Goal: Find specific page/section: Find specific page/section

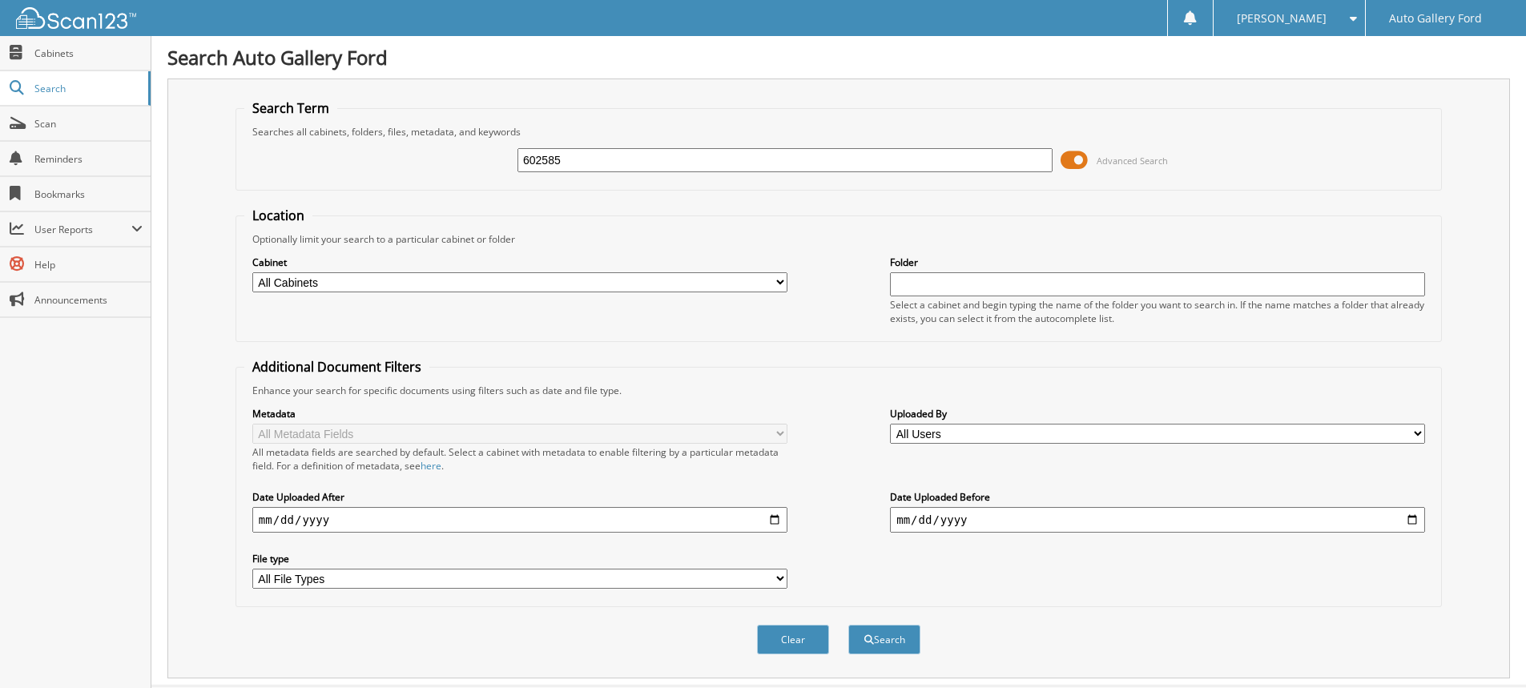
type input "602585"
click at [848, 625] on button "Search" at bounding box center [884, 640] width 72 height 30
drag, startPoint x: 582, startPoint y: 159, endPoint x: 421, endPoint y: 181, distance: 162.6
click at [421, 181] on div "602585 Advanced Search" at bounding box center [838, 160] width 1189 height 43
type input "wassermann"
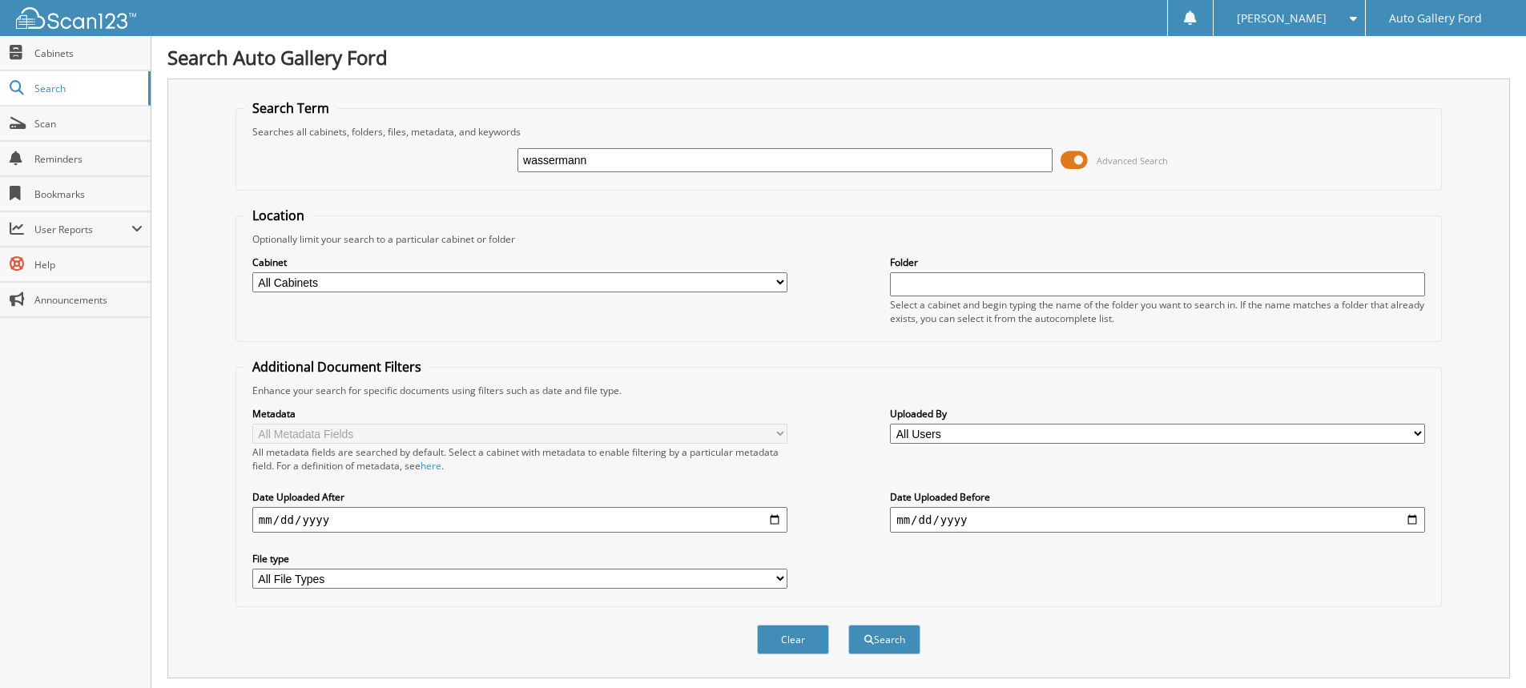
click at [848, 625] on button "Search" at bounding box center [884, 640] width 72 height 30
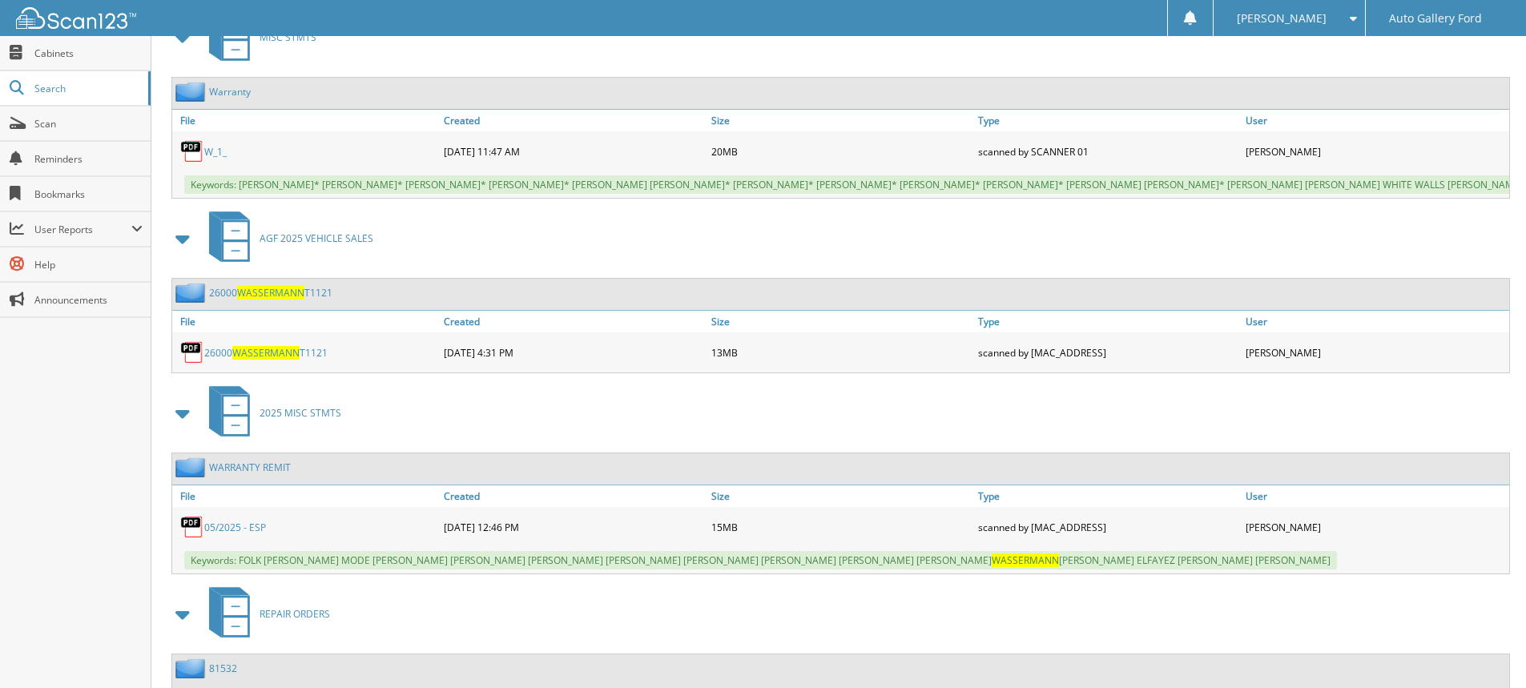
scroll to position [1682, 0]
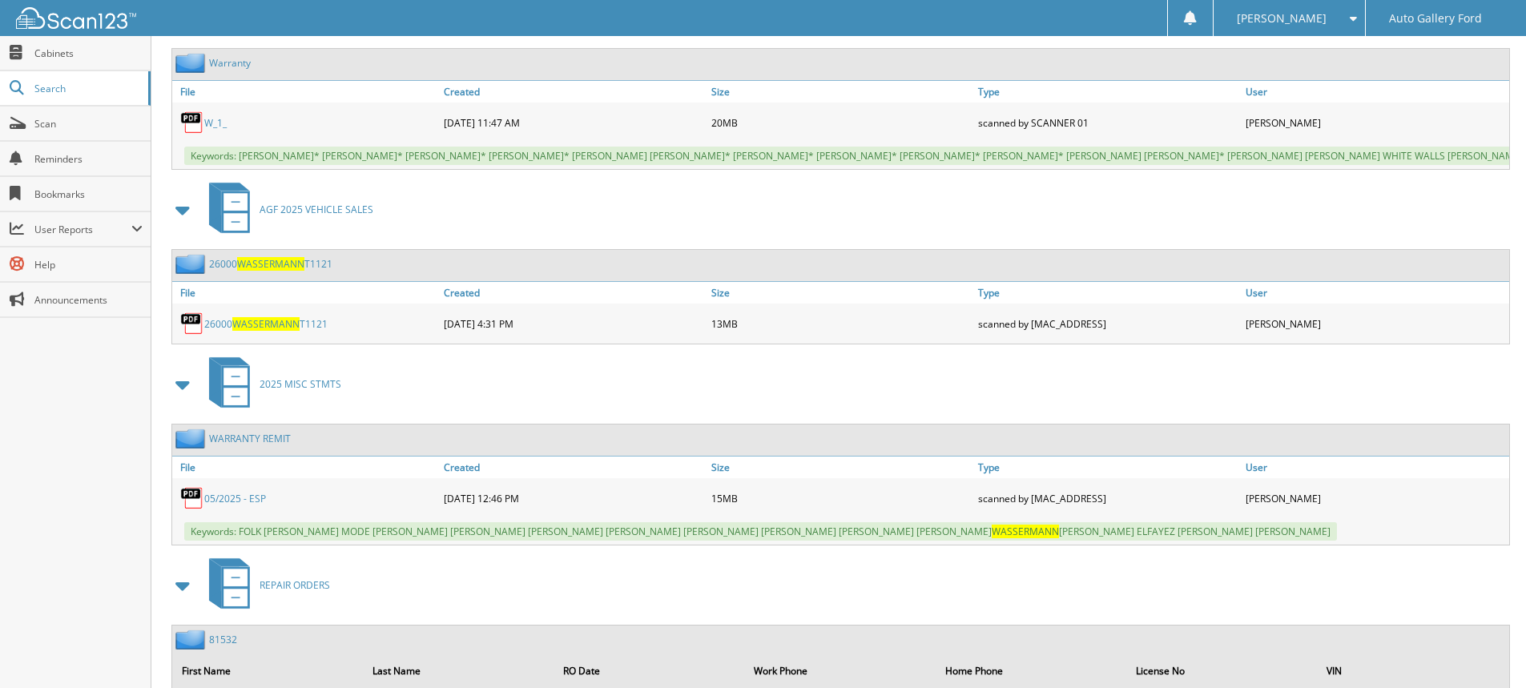
click at [291, 271] on span "WASSERMANN" at bounding box center [270, 264] width 67 height 14
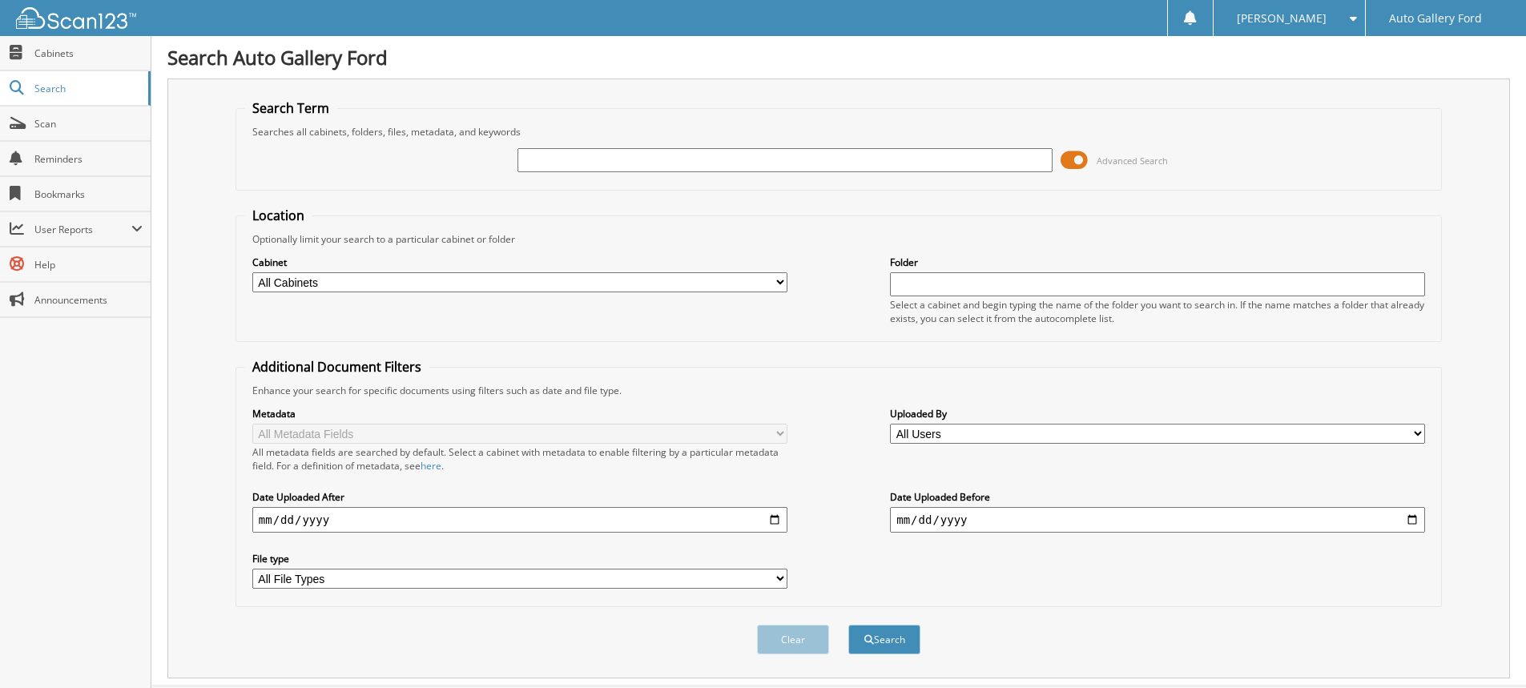
click at [550, 159] on input "text" at bounding box center [784, 160] width 535 height 24
type input "wassermann"
click at [848, 625] on button "Search" at bounding box center [884, 640] width 72 height 30
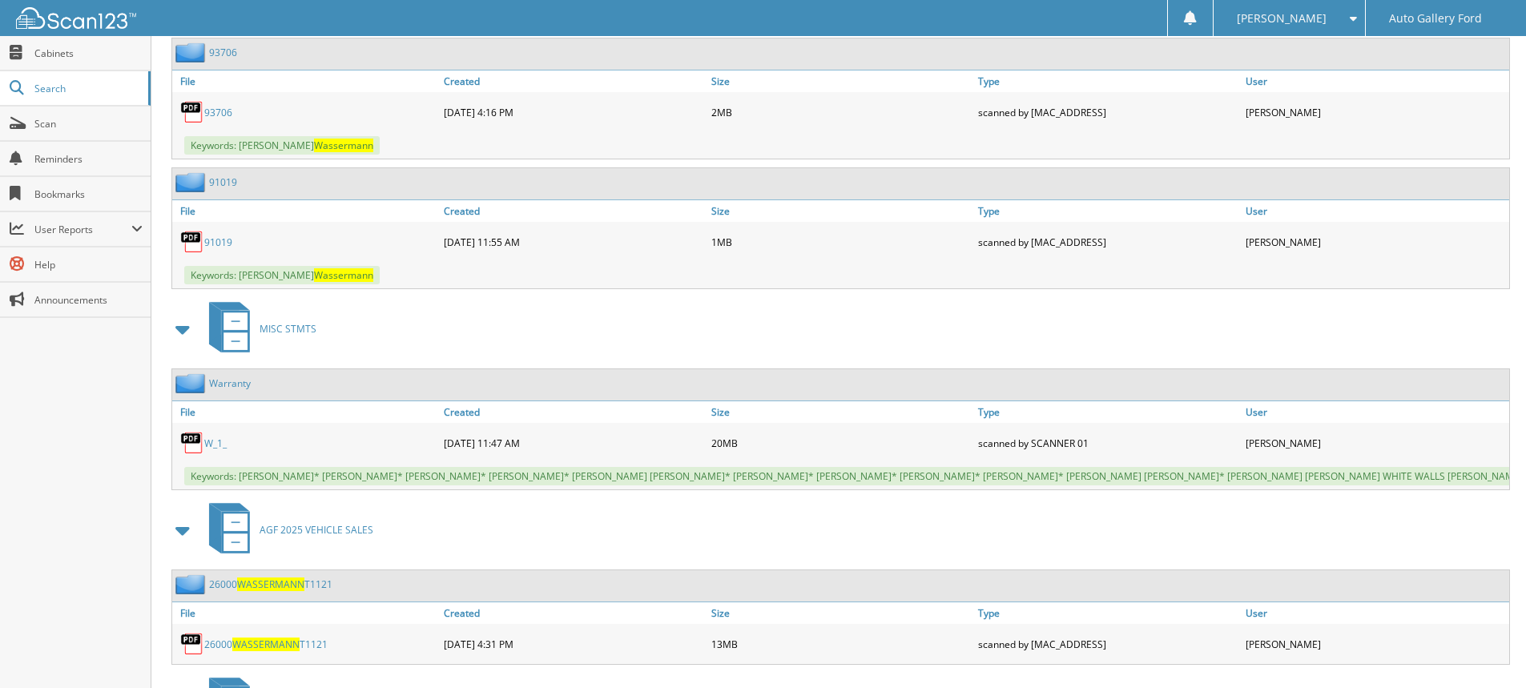
scroll to position [1682, 0]
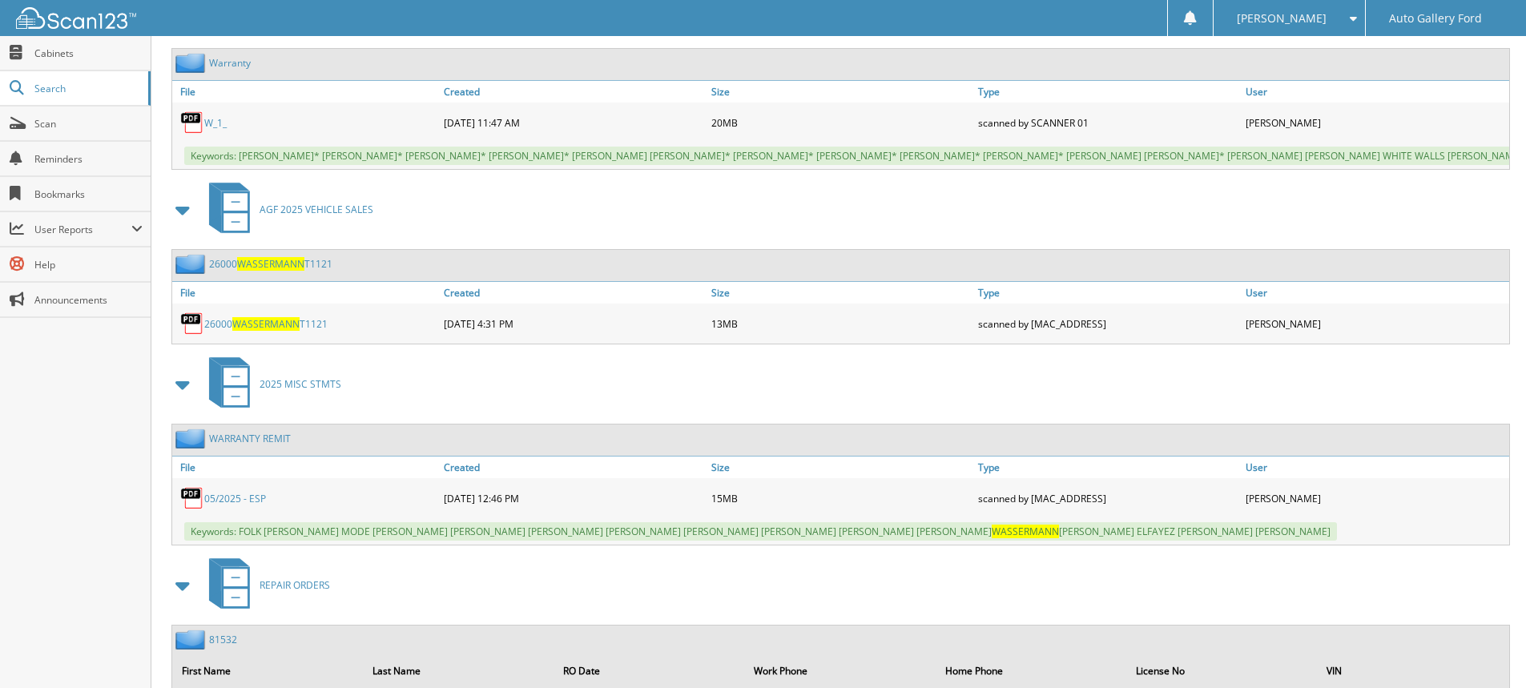
click at [304, 271] on span "WASSERMANN" at bounding box center [270, 264] width 67 height 14
